Goal: Information Seeking & Learning: Check status

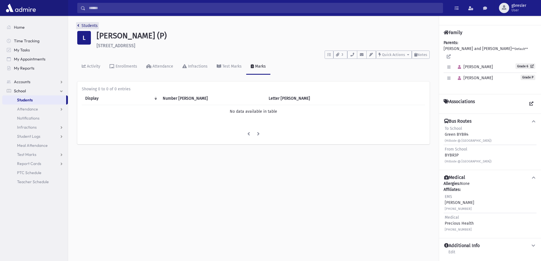
click at [93, 25] on link "Students" at bounding box center [87, 25] width 20 height 5
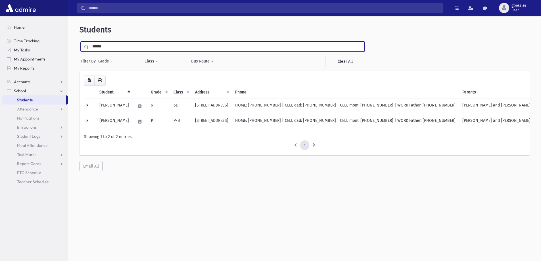
drag, startPoint x: 109, startPoint y: 48, endPoint x: 80, endPoint y: 54, distance: 29.0
click at [80, 54] on div "****** Filter By Grade * * * * * * * * * * Filter Class *** *** ** *** ** ***" at bounding box center [223, 53] width 286 height 25
type input "*****"
click at [80, 41] on input "submit" at bounding box center [88, 45] width 16 height 8
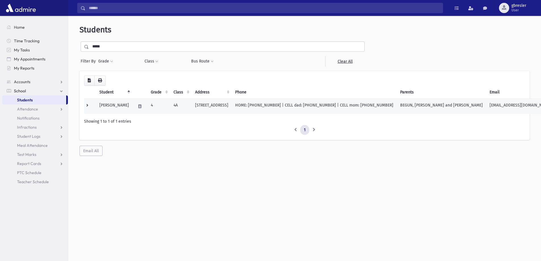
click at [109, 108] on td "Begun, Esther" at bounding box center [114, 106] width 36 height 15
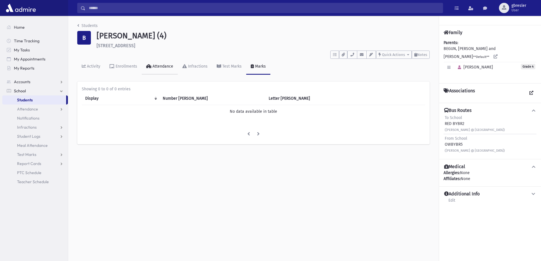
click at [158, 68] on div "Attendance" at bounding box center [162, 66] width 22 height 5
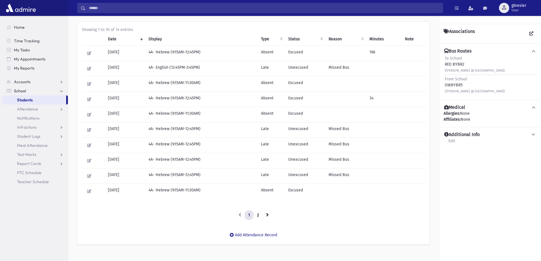
scroll to position [68, 0]
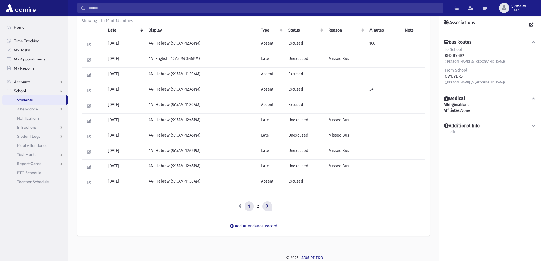
click at [266, 207] on link at bounding box center [267, 206] width 10 height 10
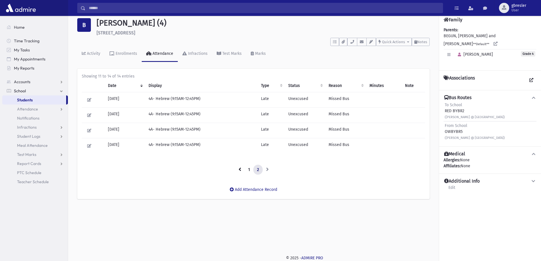
scroll to position [13, 0]
click at [239, 170] on icon at bounding box center [240, 169] width 3 height 4
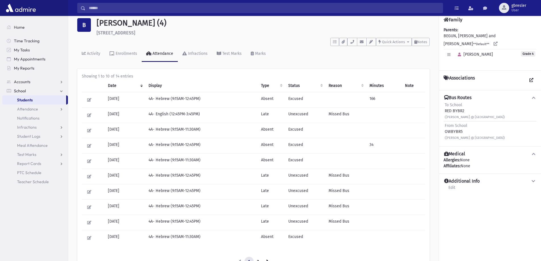
scroll to position [18, 0]
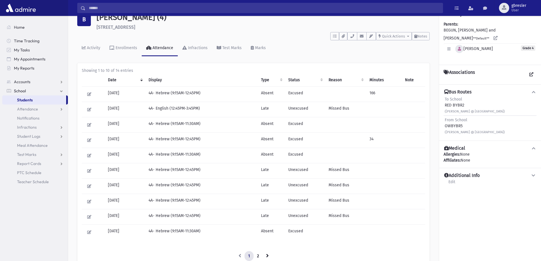
click at [462, 45] on button "button" at bounding box center [459, 49] width 8 height 8
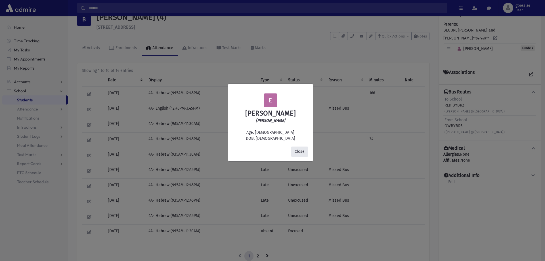
click at [299, 151] on button "Close" at bounding box center [299, 152] width 17 height 10
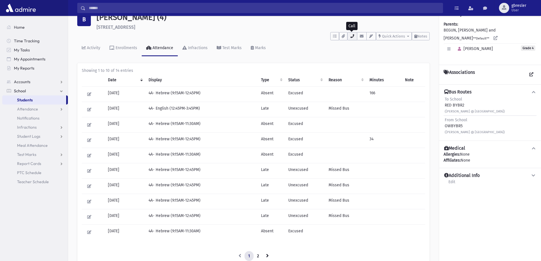
click at [354, 36] on button "button" at bounding box center [352, 36] width 10 height 8
